Goal: Find contact information: Find contact information

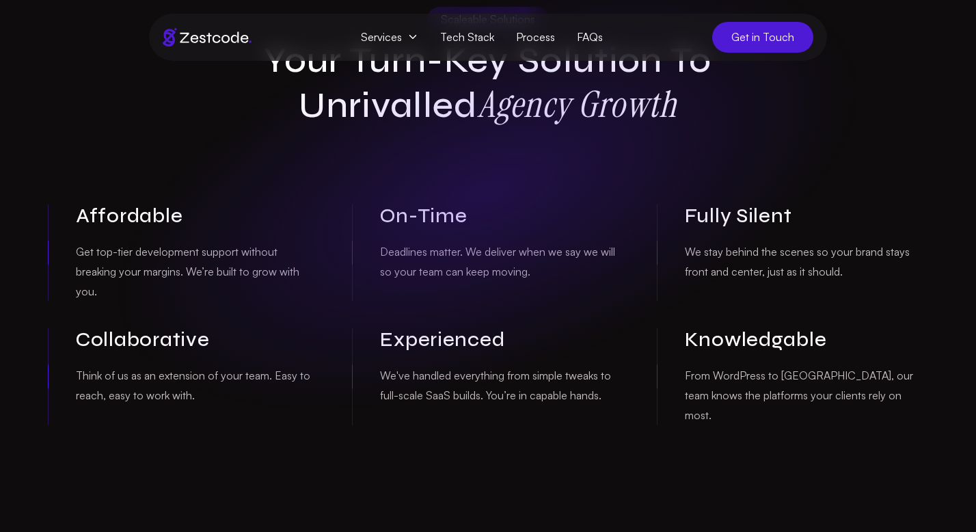
scroll to position [1055, 0]
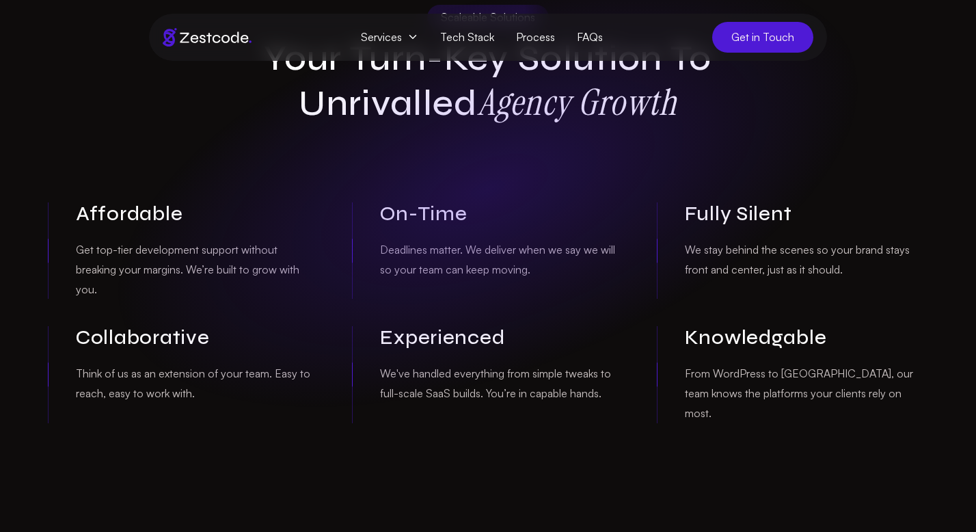
click at [415, 37] on icon at bounding box center [412, 36] width 11 height 11
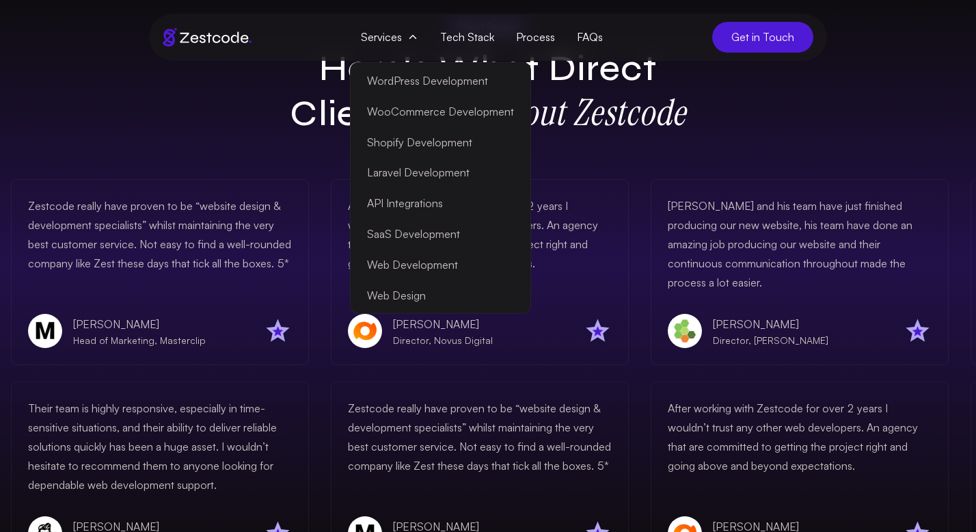
click at [329, 333] on div "After working with Zestcode for over 2 years I wouldn’t trust any other web dev…" at bounding box center [478, 272] width 298 height 186
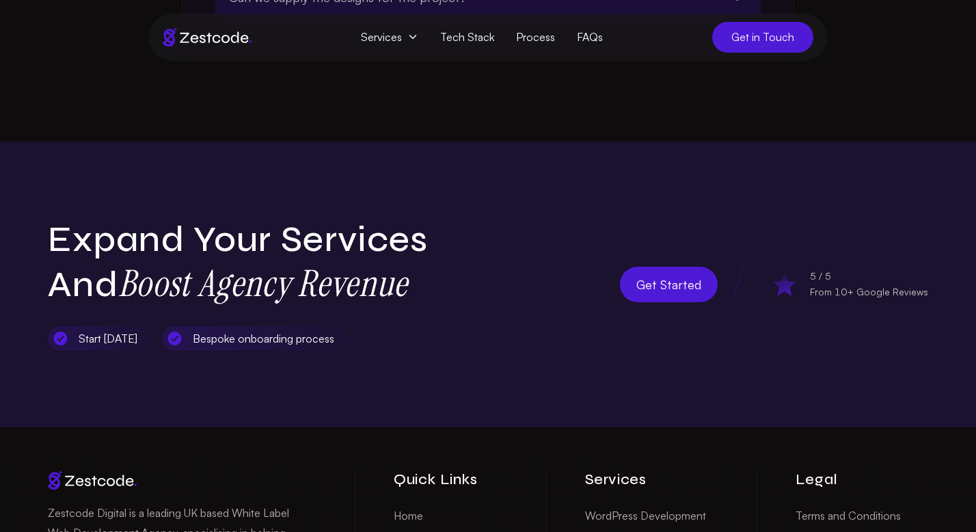
scroll to position [4315, 0]
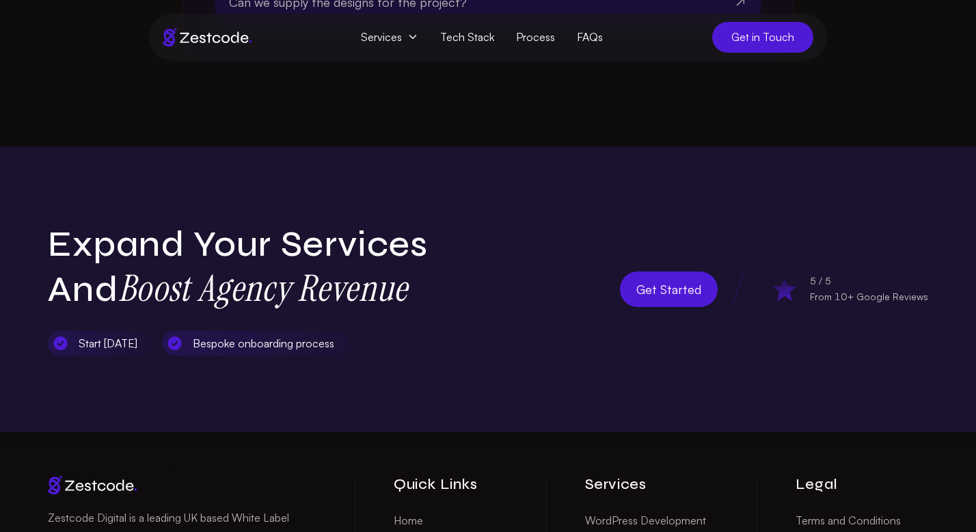
click at [411, 36] on icon at bounding box center [412, 36] width 11 height 11
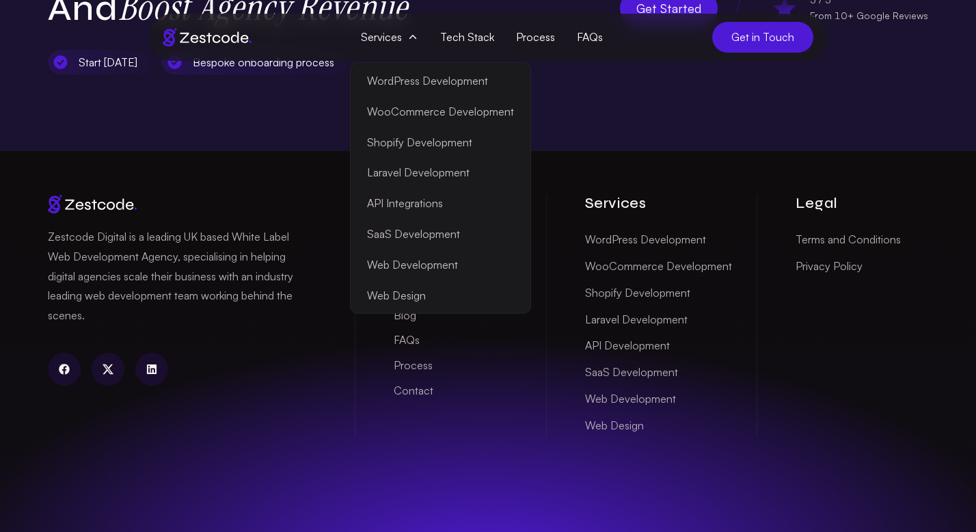
scroll to position [4607, 0]
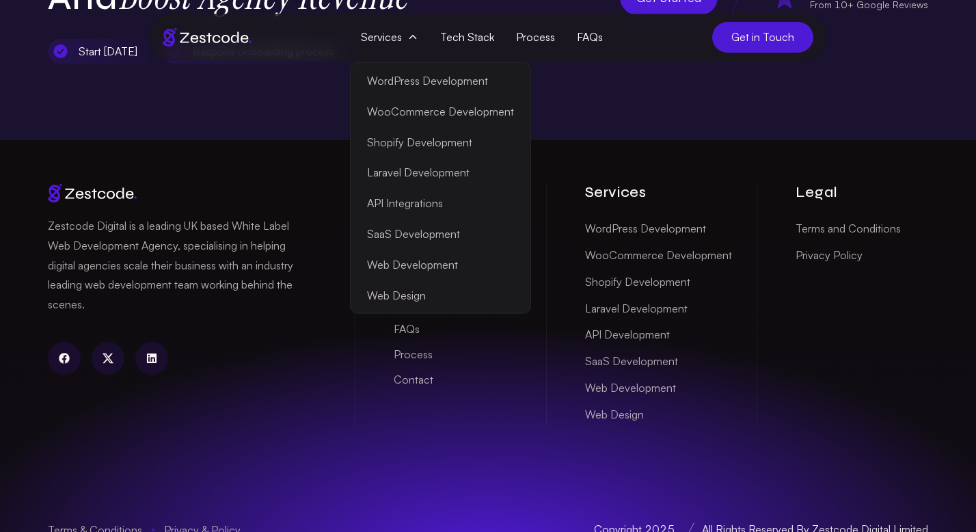
click at [283, 374] on div "Zestcode Digital is a leading UK based White Label Web Development Agency, spec…" at bounding box center [194, 304] width 293 height 241
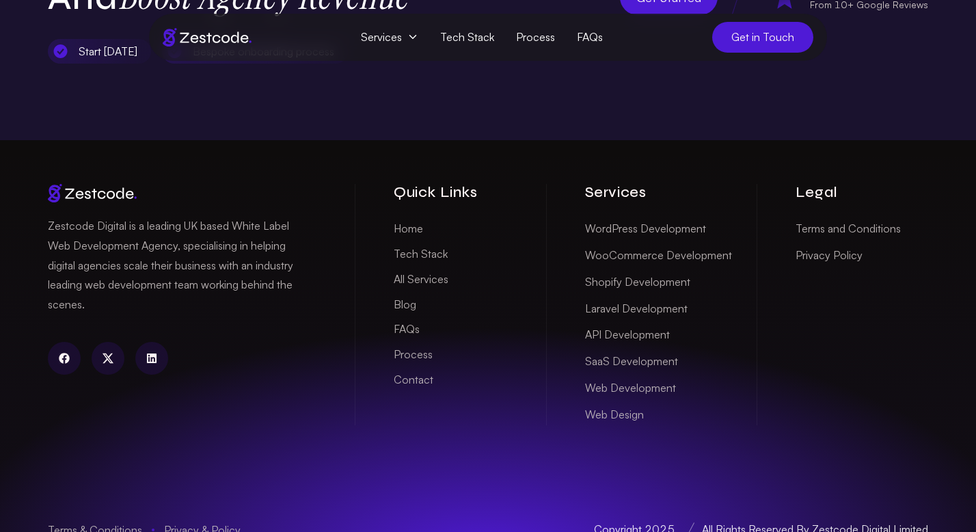
click at [769, 33] on span "Get in Touch" at bounding box center [762, 37] width 101 height 31
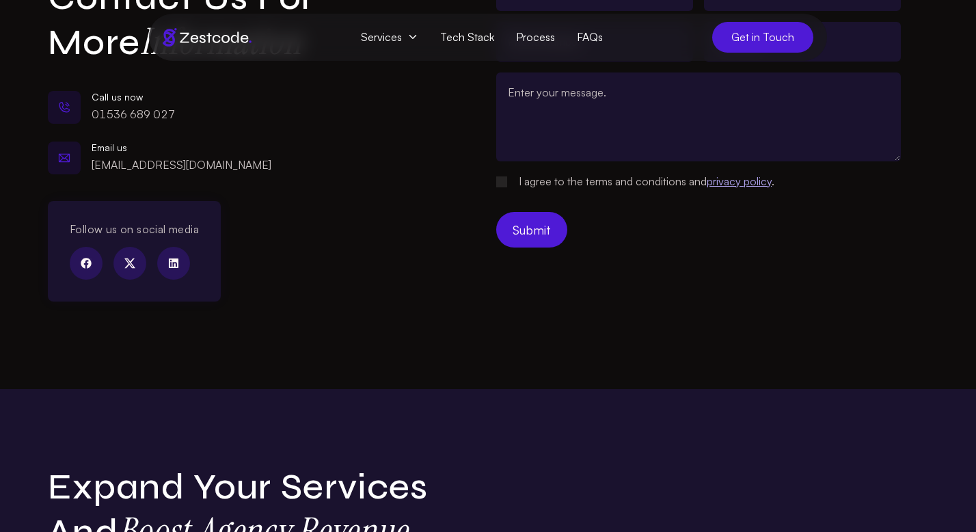
scroll to position [205, 0]
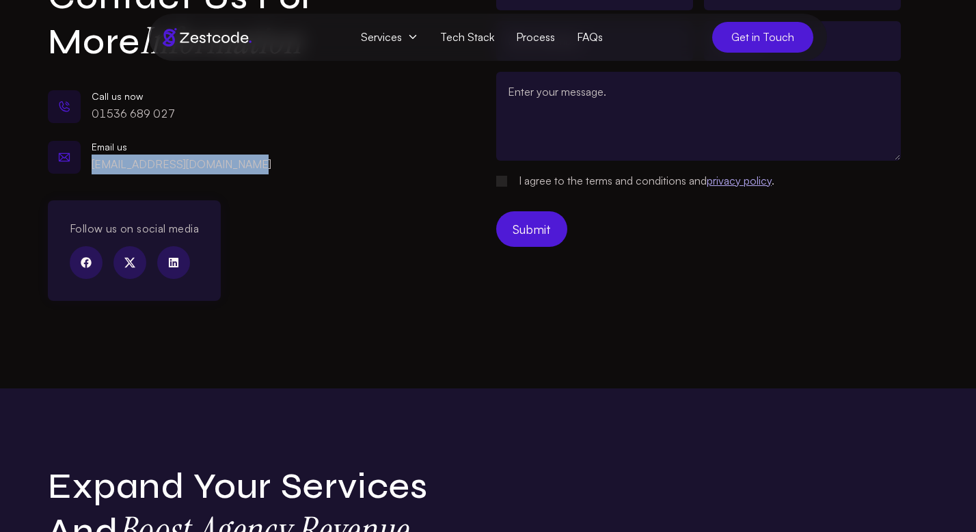
drag, startPoint x: 249, startPoint y: 168, endPoint x: 91, endPoint y: 163, distance: 158.0
click at [91, 163] on div "Email us partnerships@zestcode.co.uk" at bounding box center [223, 157] width 350 height 42
copy link "partnerships@zestcode.co.uk"
